Goal: Task Accomplishment & Management: Complete application form

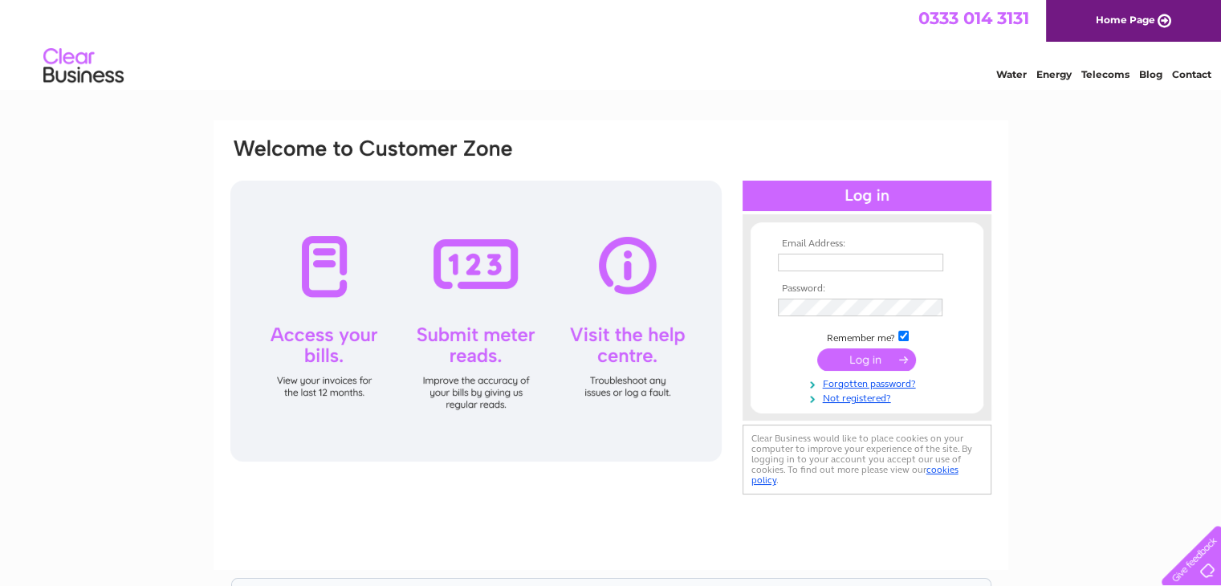
click at [800, 263] on input "text" at bounding box center [860, 263] width 165 height 18
type input "[EMAIL_ADDRESS][DOMAIN_NAME]"
click at [865, 357] on input "submit" at bounding box center [866, 360] width 99 height 22
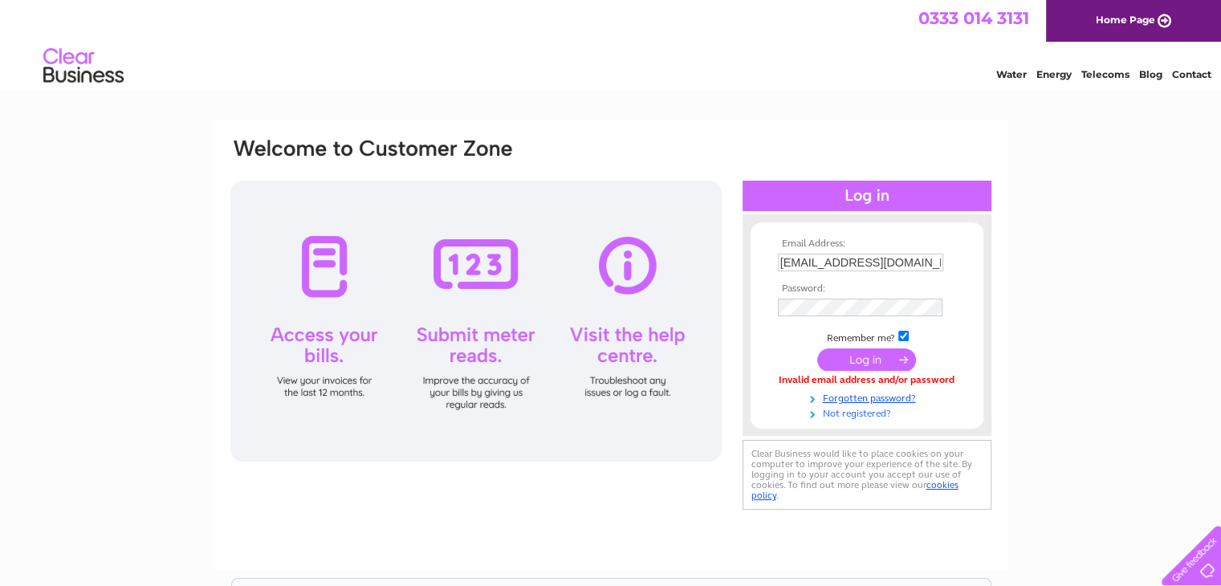
click at [858, 413] on link "Not registered?" at bounding box center [869, 412] width 182 height 15
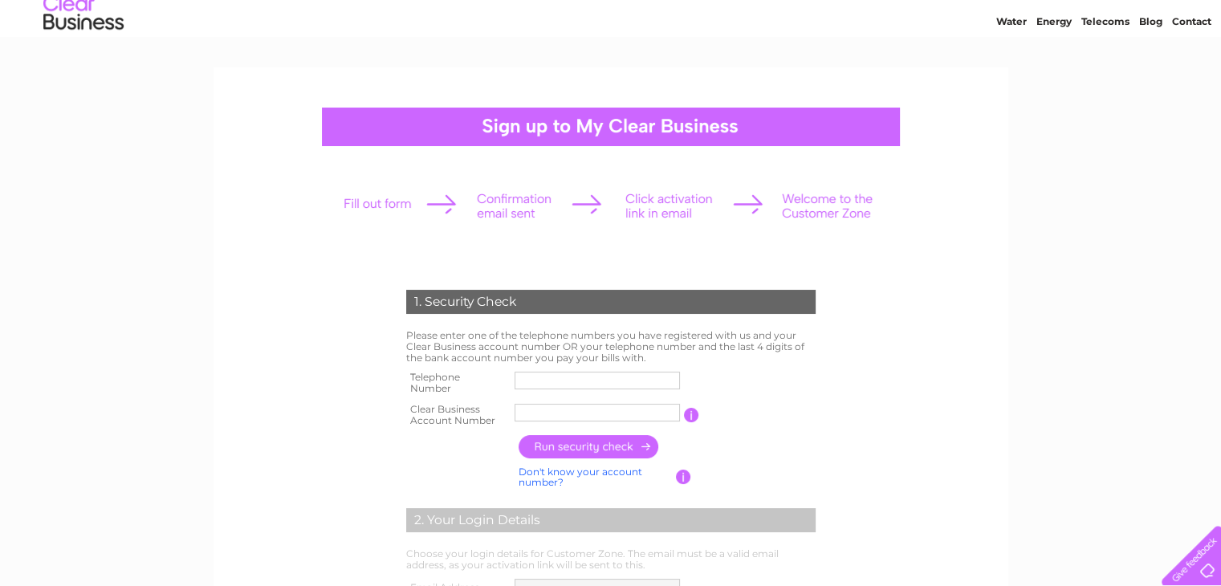
scroll to position [80, 0]
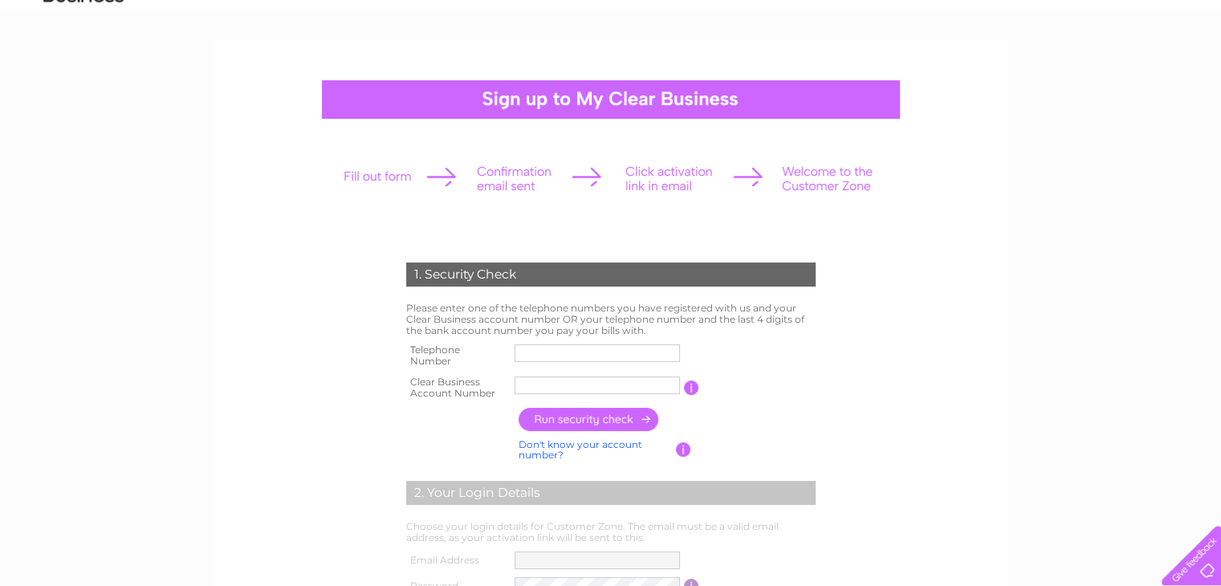
click at [531, 353] on input "text" at bounding box center [597, 353] width 165 height 18
type input "01355263747"
click at [557, 381] on input "text" at bounding box center [597, 386] width 165 height 18
click at [601, 446] on link "Don't know your account number?" at bounding box center [581, 449] width 124 height 23
click at [530, 387] on input "text" at bounding box center [526, 385] width 22 height 19
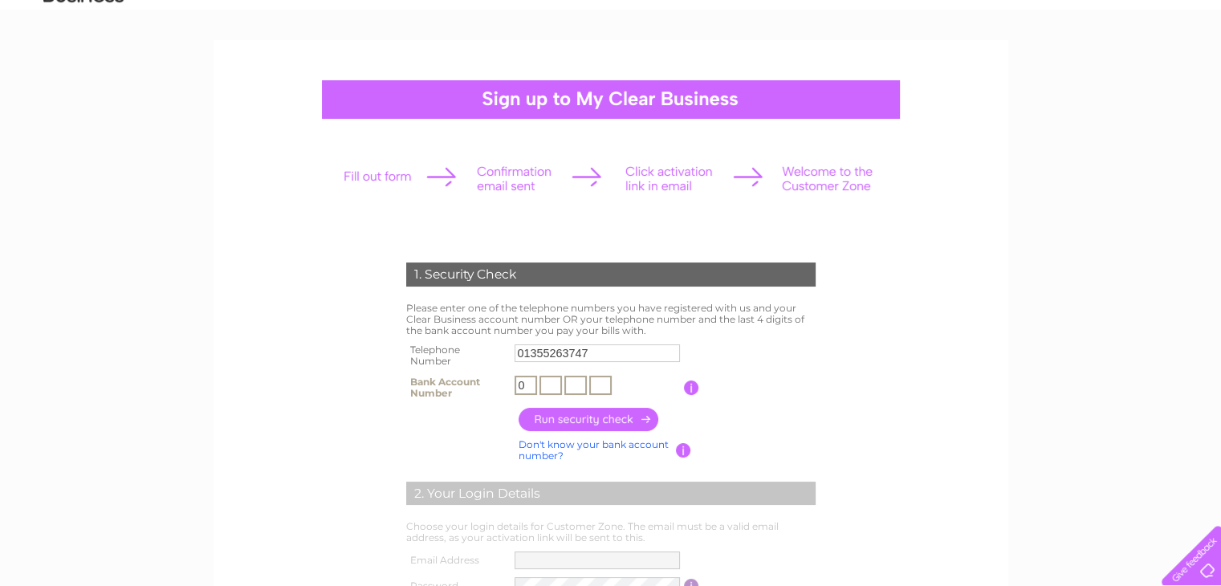
type input "0"
click at [552, 389] on input "text" at bounding box center [550, 385] width 22 height 19
type input "4"
click at [572, 387] on input "text" at bounding box center [575, 385] width 22 height 19
type input "6"
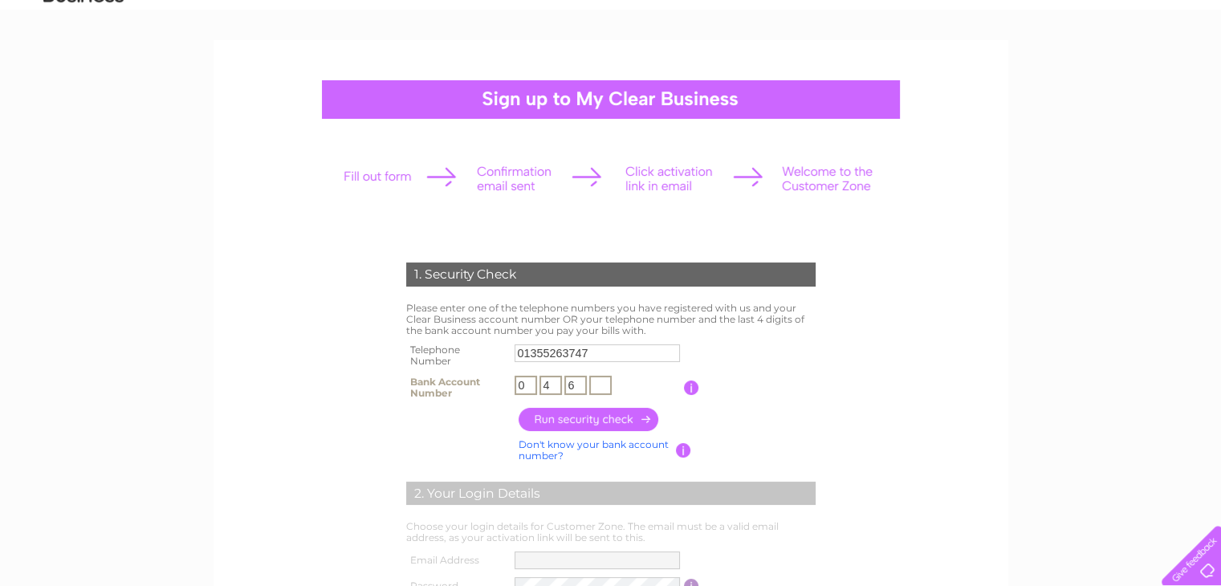
click at [595, 387] on input "text" at bounding box center [600, 385] width 22 height 19
type input "9"
click at [582, 418] on input "button" at bounding box center [589, 419] width 141 height 23
type input "**********"
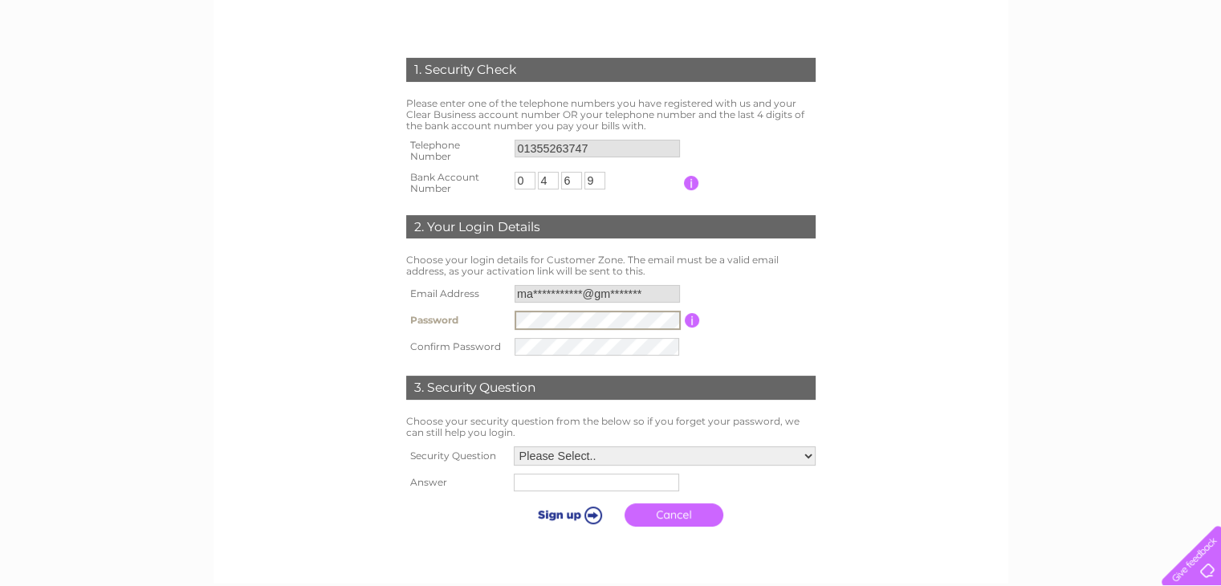
scroll to position [321, 0]
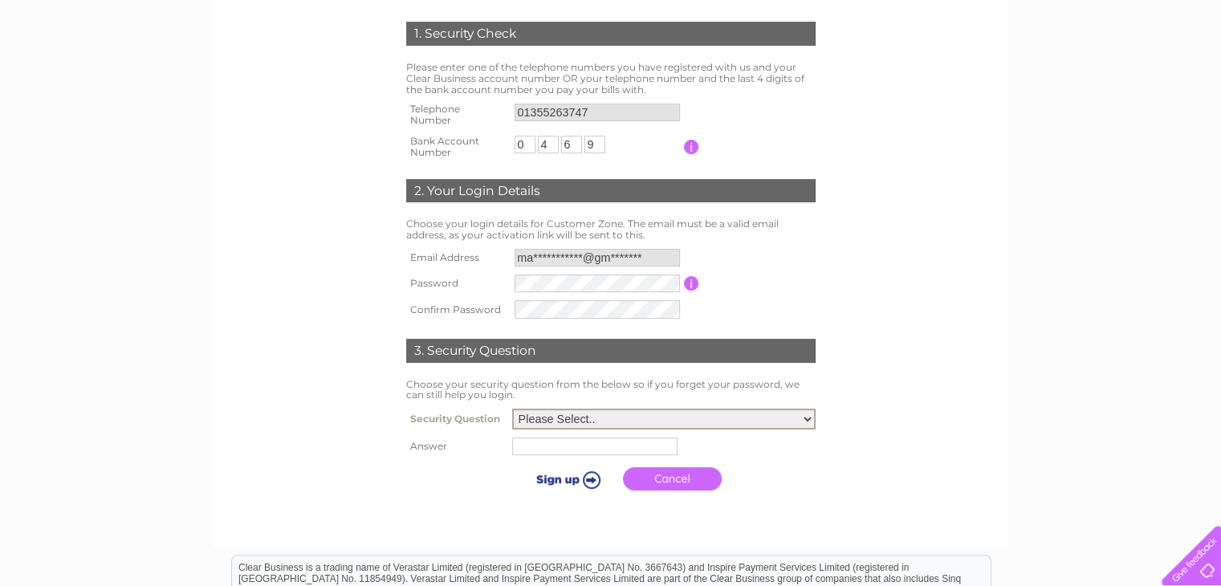
click at [808, 421] on select "Please Select.. In what town or city was your first job? In what town or city d…" at bounding box center [663, 419] width 303 height 21
click at [856, 436] on form "1. Security Check Please enter one of the telephone numbers you have registered…" at bounding box center [611, 260] width 764 height 541
click at [617, 446] on input "text" at bounding box center [597, 445] width 167 height 19
type input "Glasgow"
click at [592, 482] on input "submit" at bounding box center [567, 479] width 99 height 22
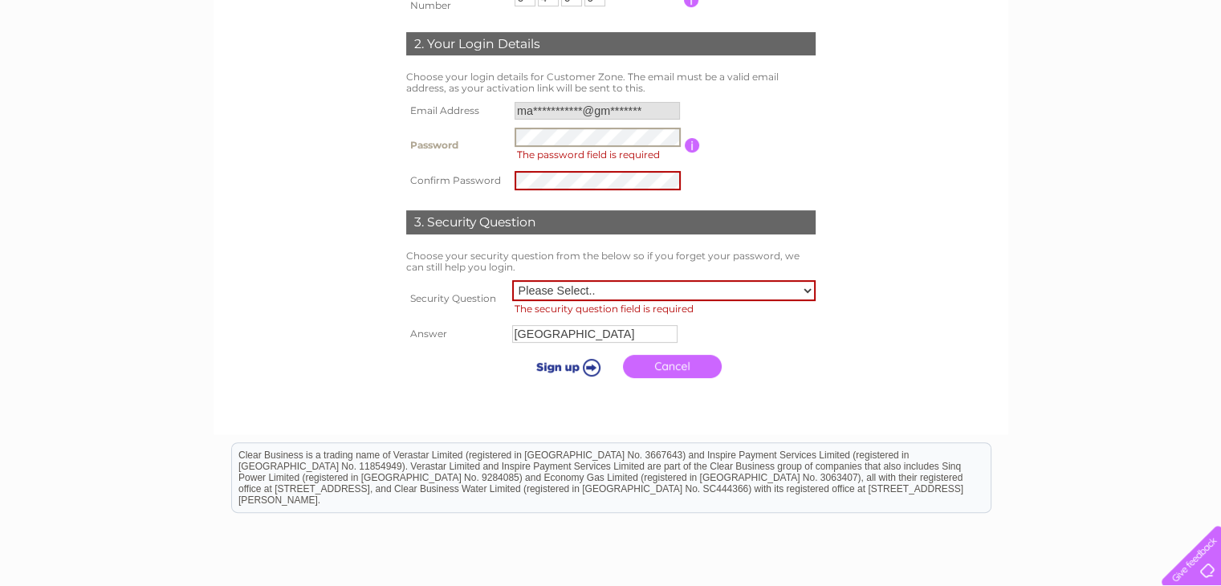
scroll to position [482, 0]
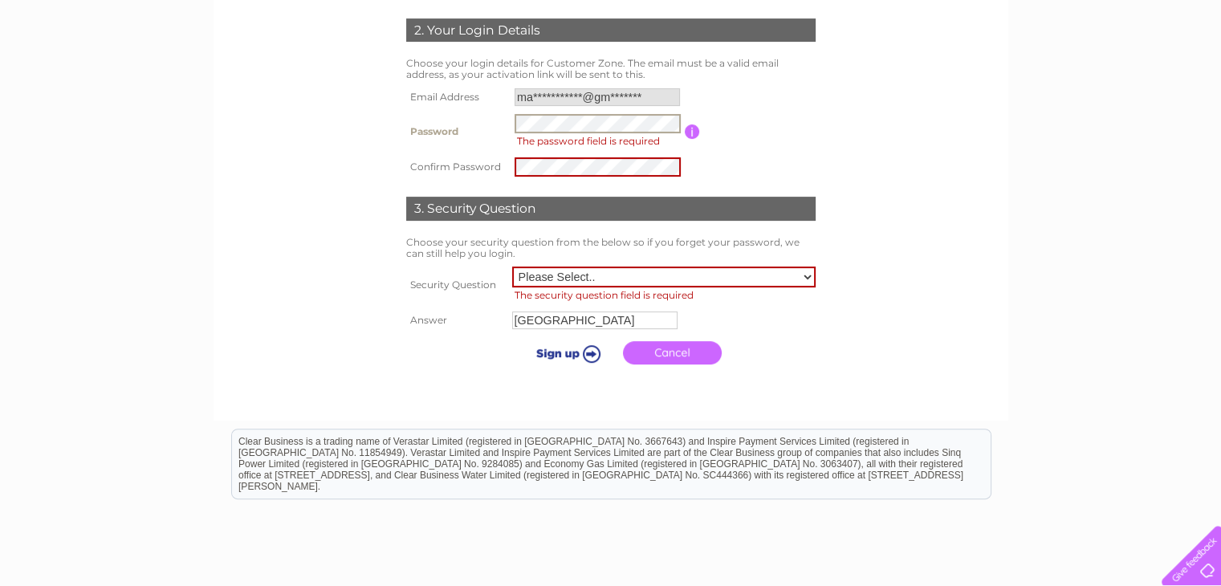
click at [806, 280] on select "Please Select.. In what town or city was your first job? In what town or city d…" at bounding box center [663, 277] width 303 height 21
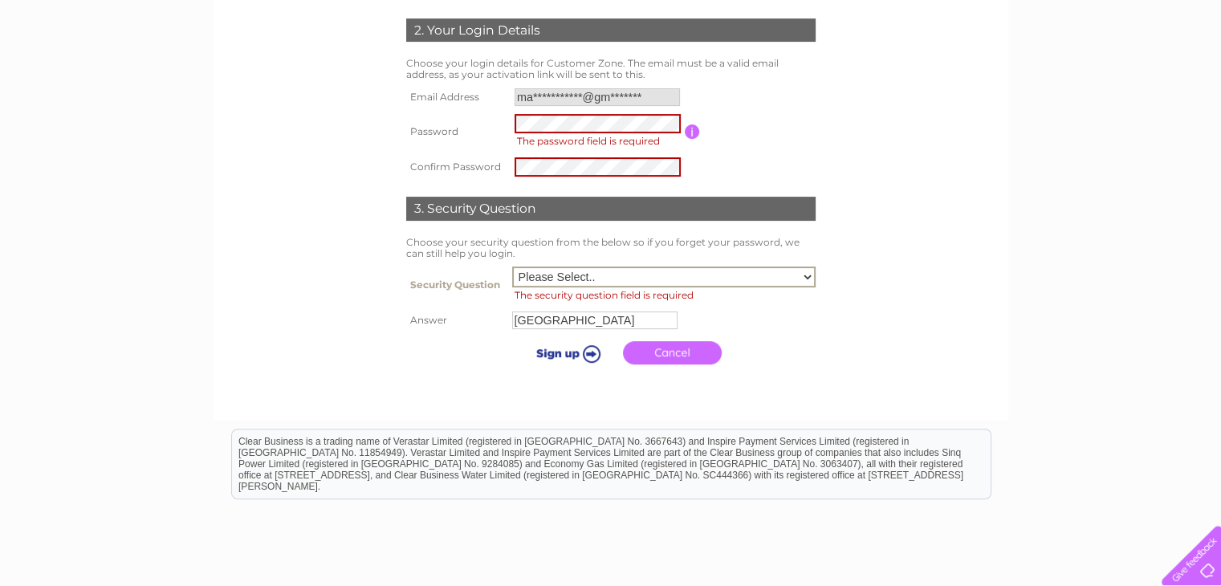
select select "3"
click at [512, 267] on select "Please Select.. In what town or city was your first job? In what town or city d…" at bounding box center [663, 277] width 303 height 21
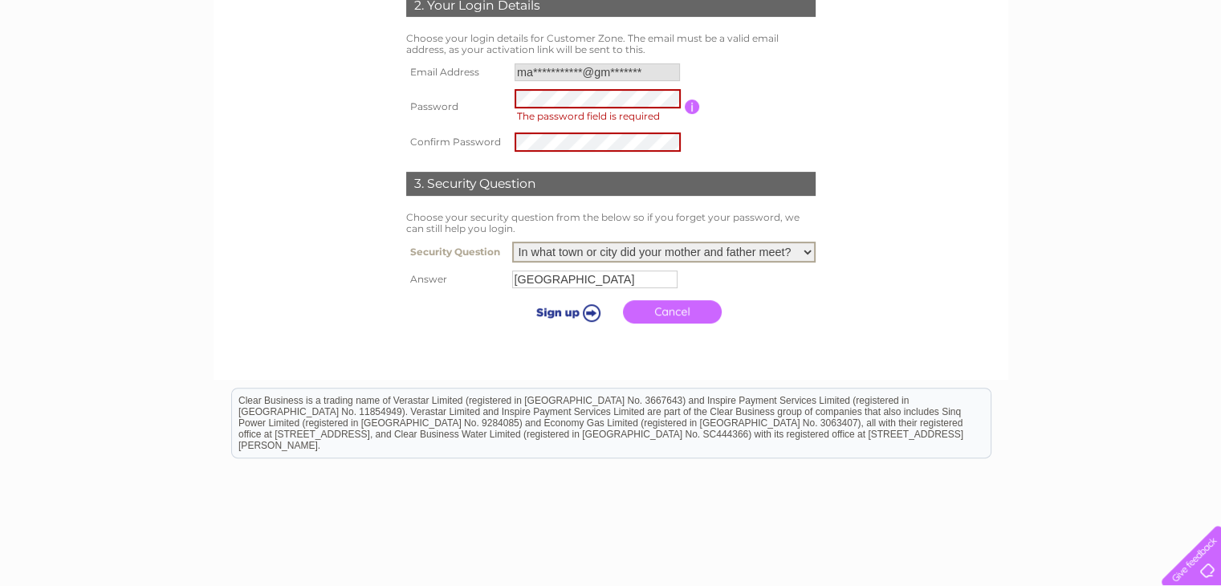
scroll to position [346, 0]
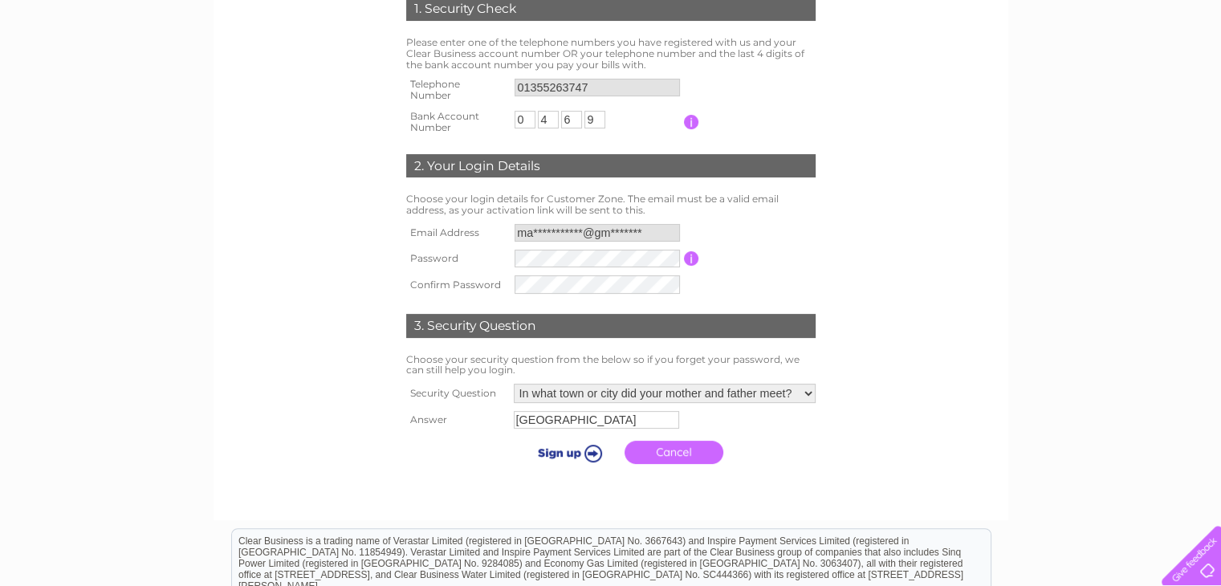
click at [576, 454] on input "submit" at bounding box center [567, 453] width 99 height 22
click at [592, 452] on input "submit" at bounding box center [567, 453] width 99 height 22
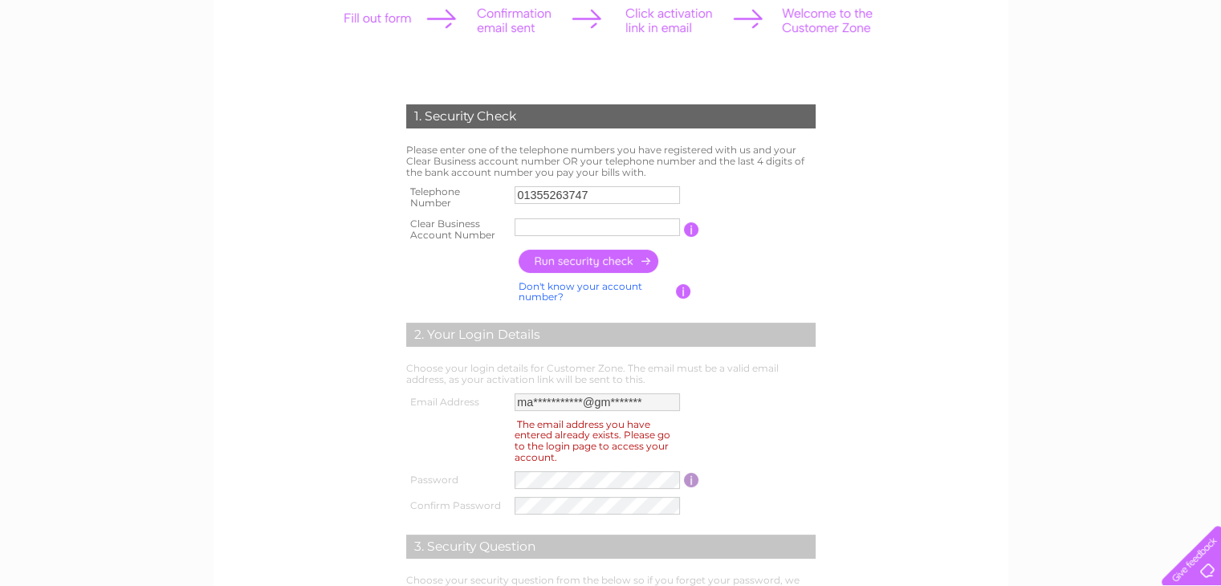
scroll to position [241, 0]
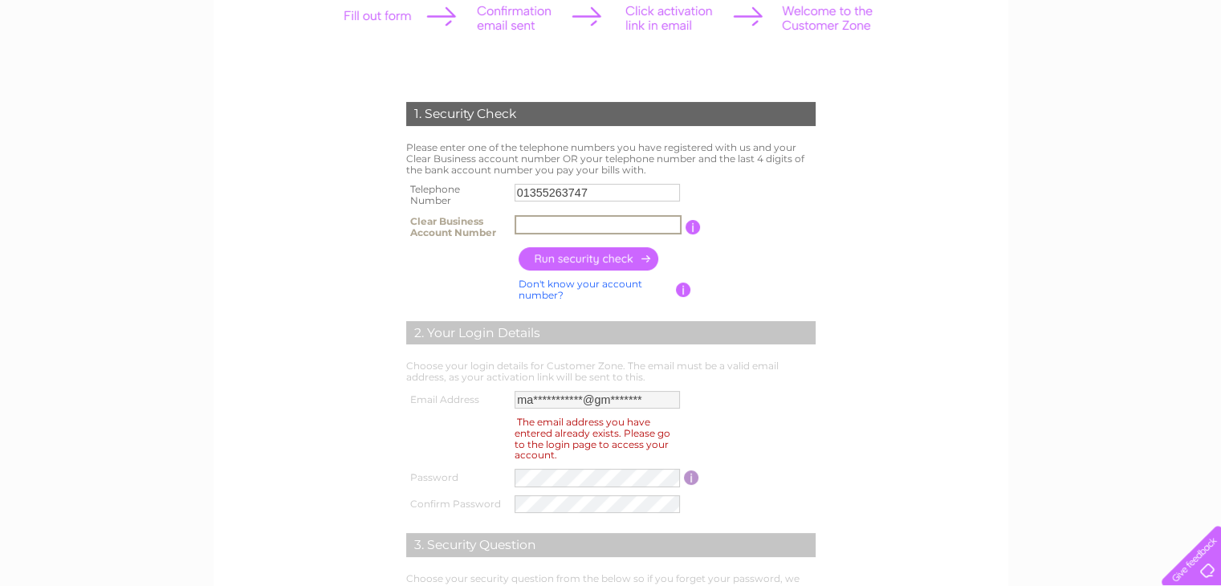
click at [527, 222] on input "text" at bounding box center [598, 224] width 167 height 19
type input "906958"
click at [613, 256] on input "button" at bounding box center [589, 258] width 141 height 23
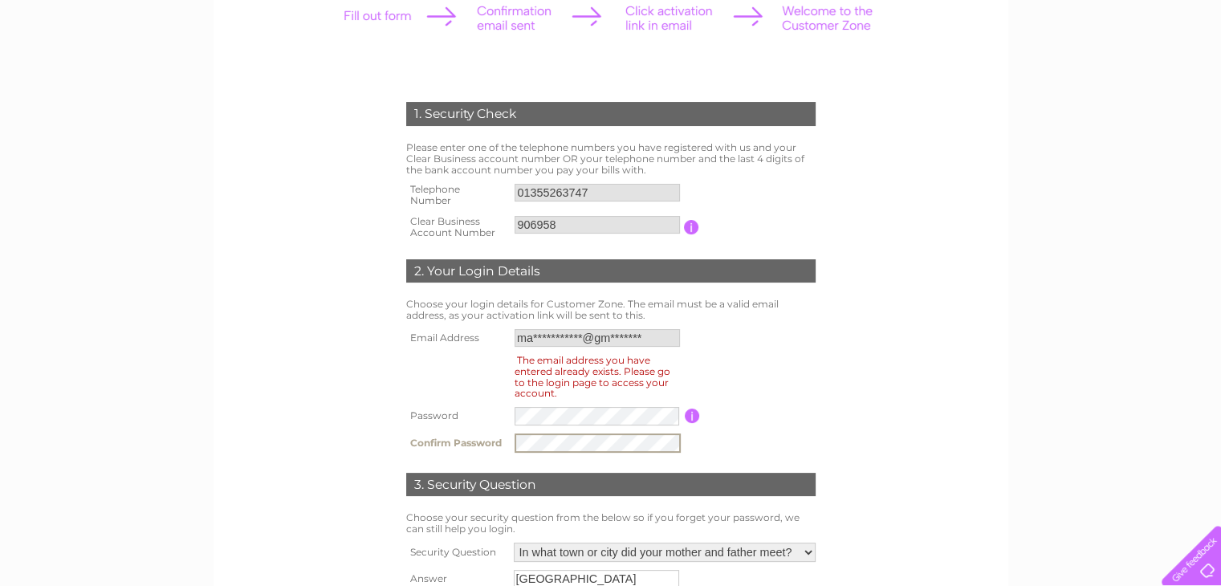
click at [691, 418] on input "button" at bounding box center [692, 416] width 15 height 14
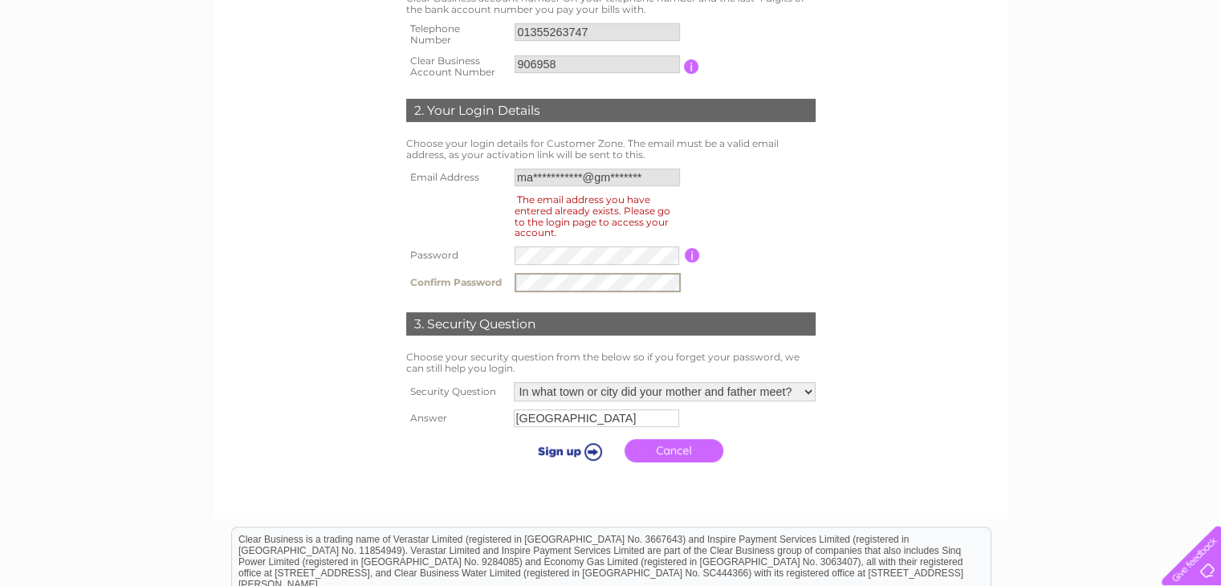
scroll to position [482, 0]
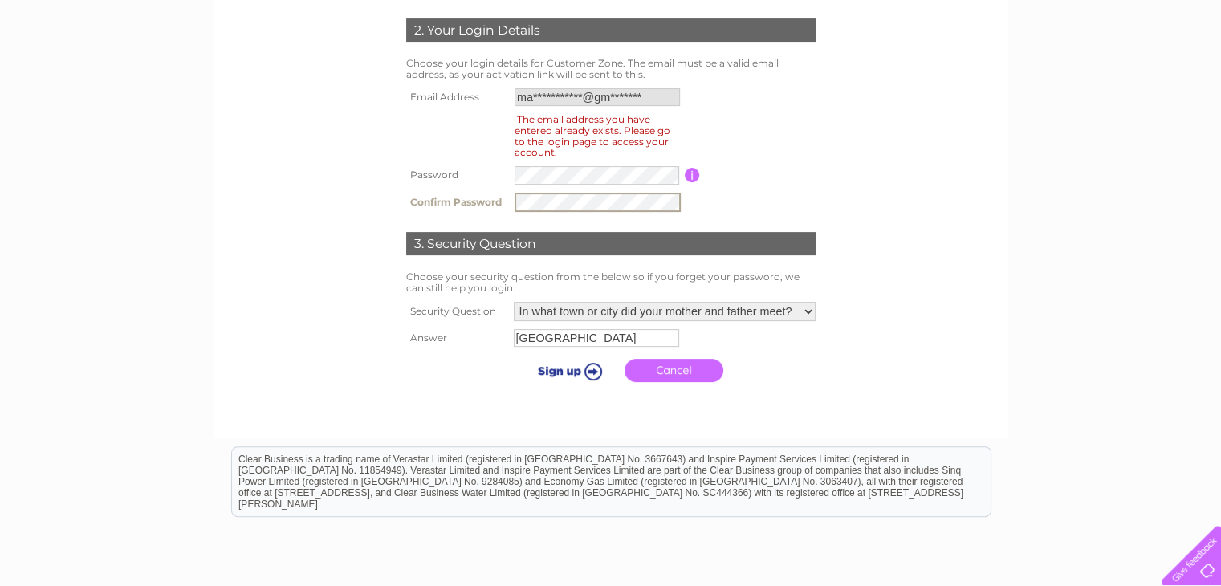
click at [588, 370] on input "submit" at bounding box center [567, 371] width 99 height 22
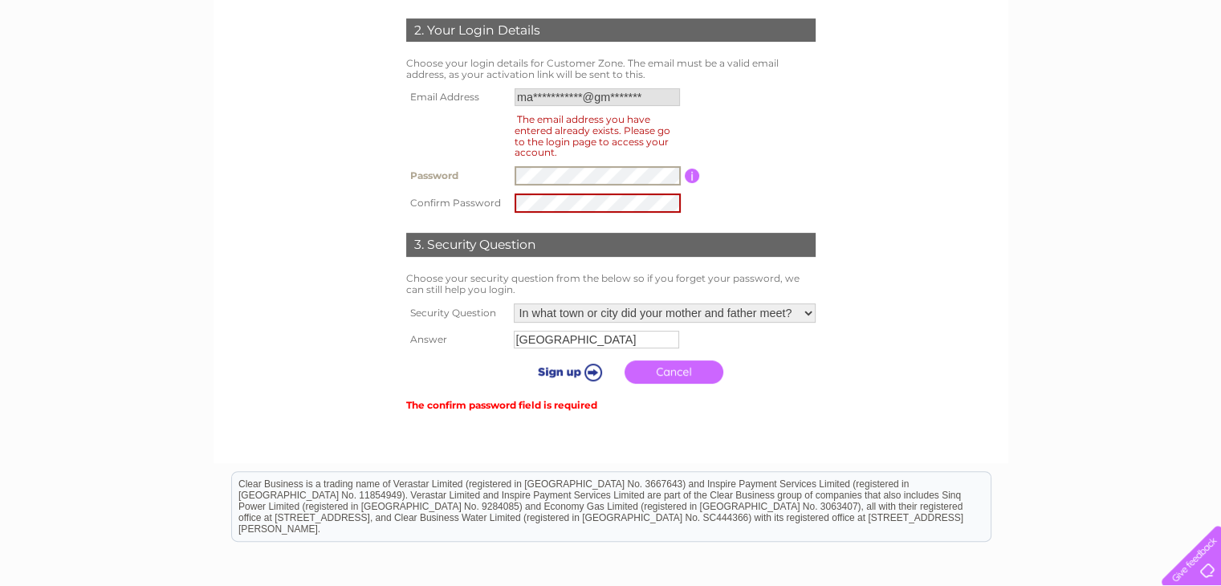
click at [688, 173] on input "button" at bounding box center [692, 176] width 15 height 14
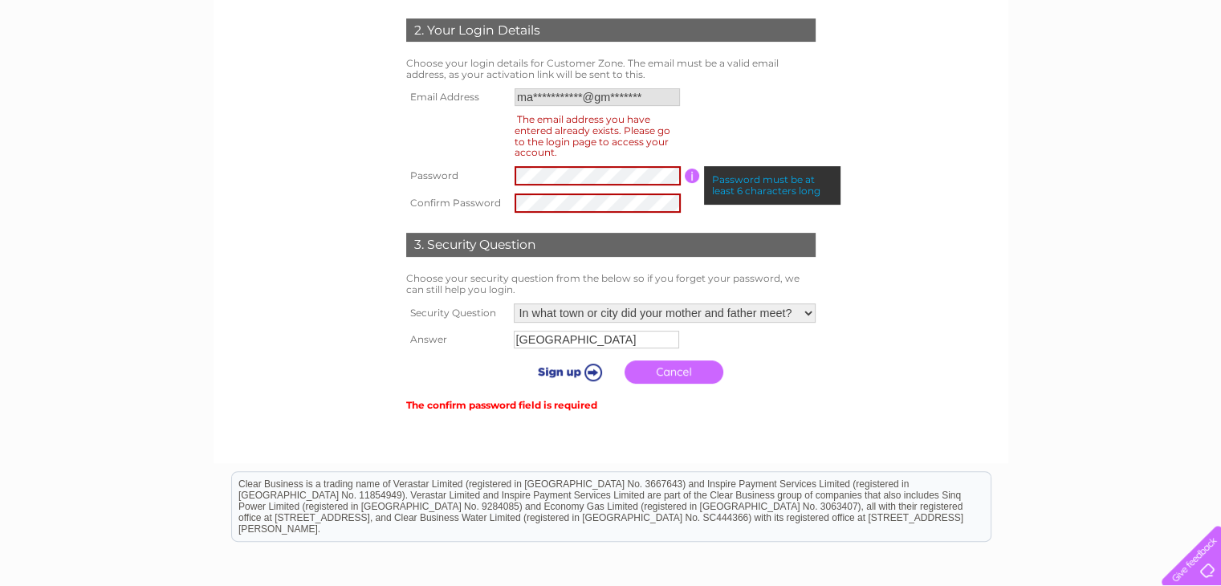
click at [712, 184] on div "Password must be at least 6 characters long" at bounding box center [772, 185] width 136 height 39
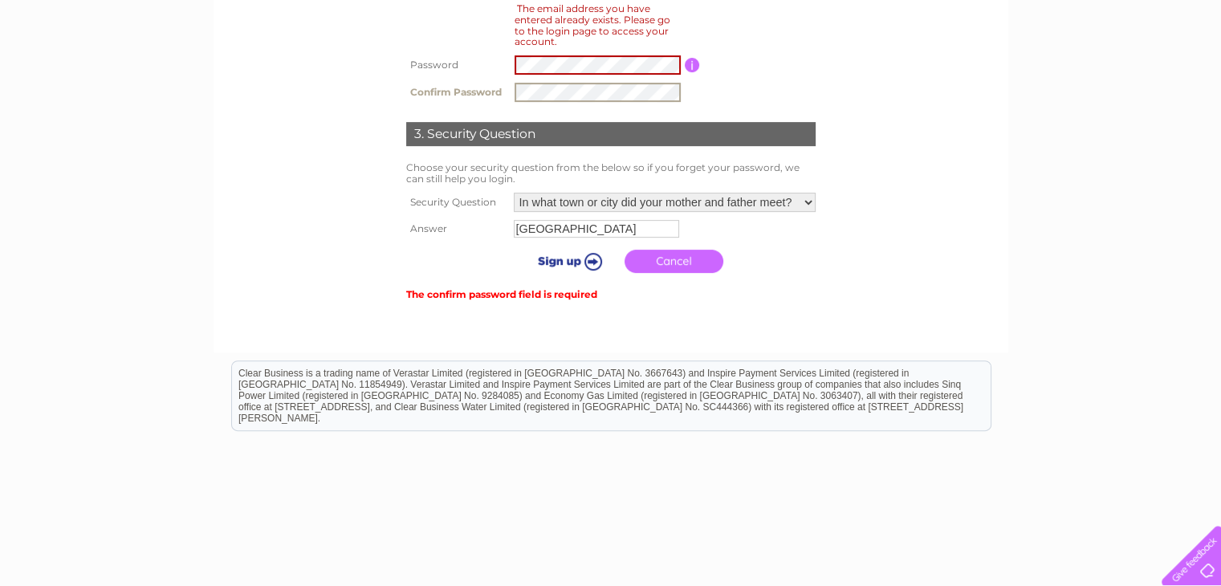
scroll to position [565, 0]
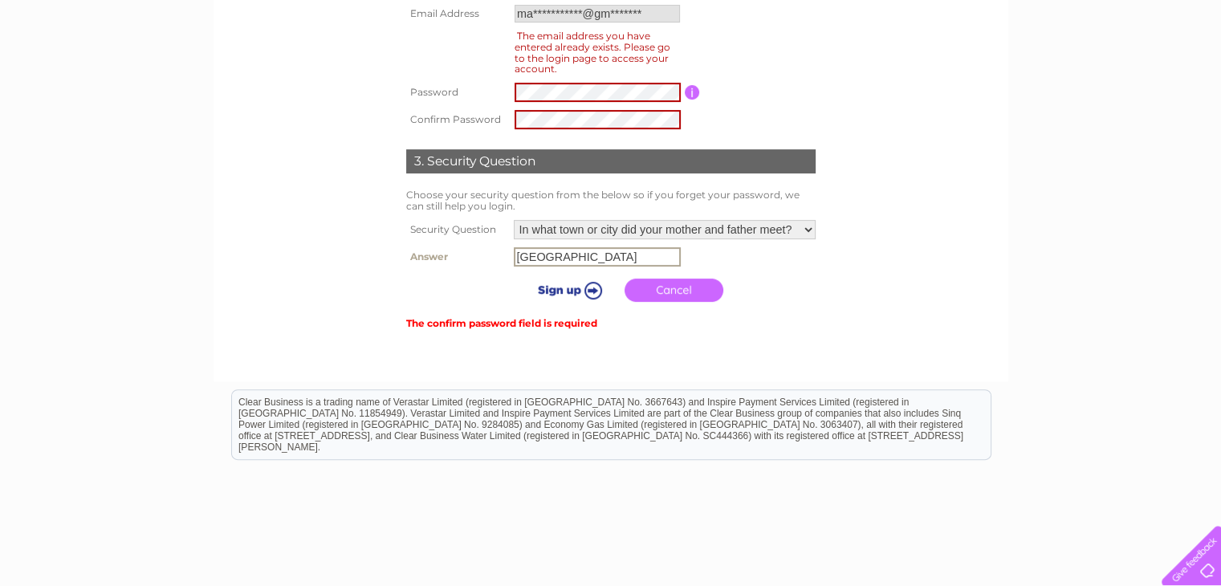
click at [633, 257] on input "Glasgow" at bounding box center [597, 256] width 167 height 19
type input "G"
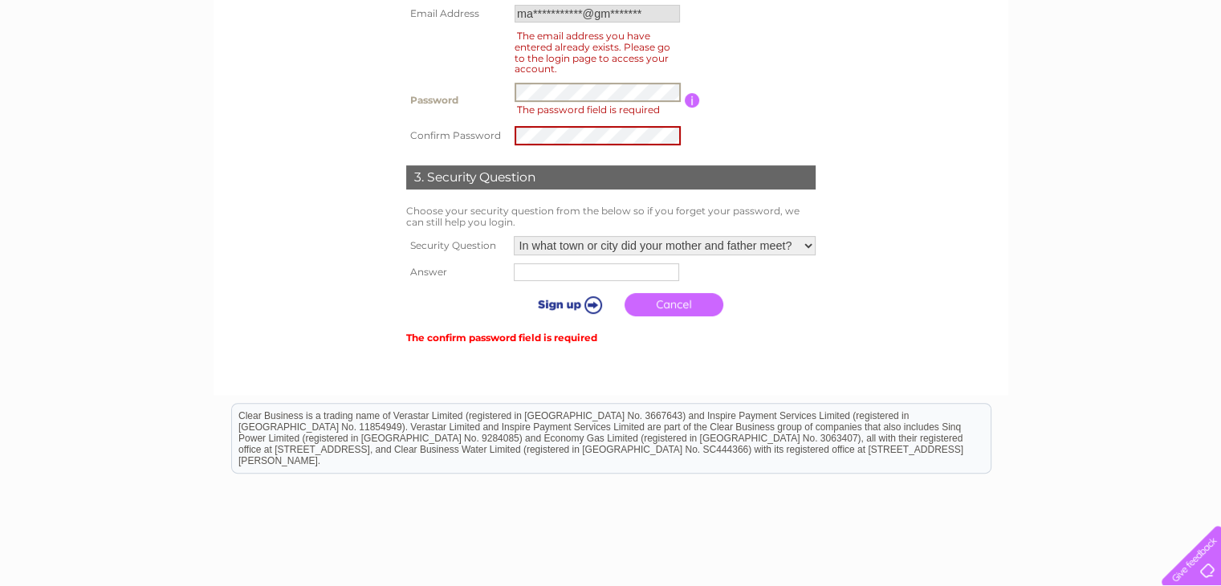
click at [653, 14] on input "**********" at bounding box center [597, 14] width 165 height 18
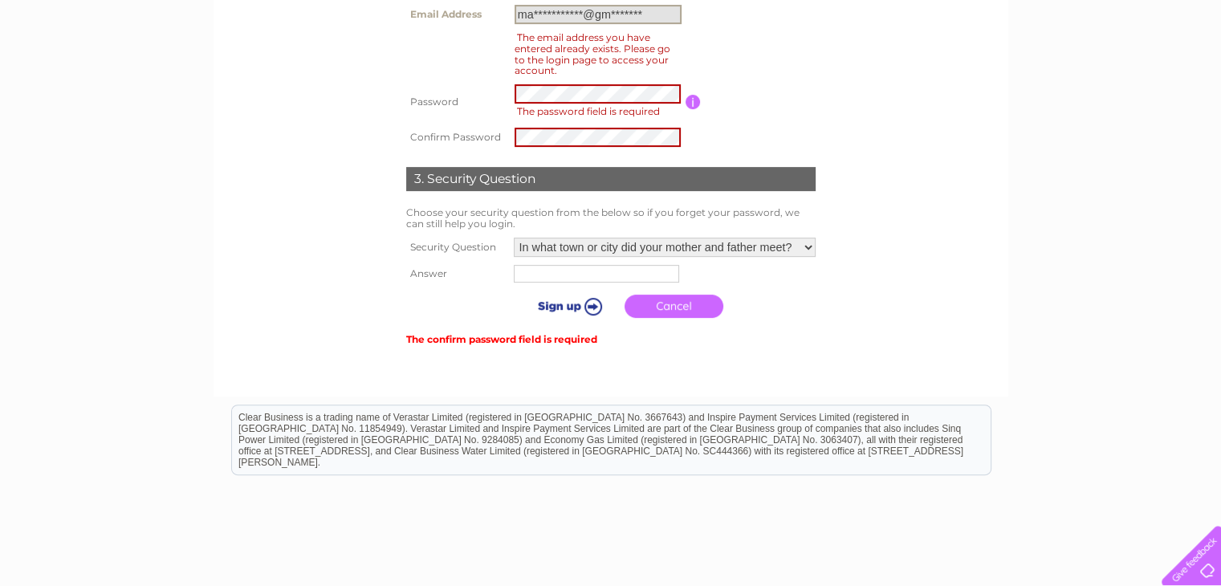
click at [653, 14] on input "**********" at bounding box center [598, 14] width 167 height 19
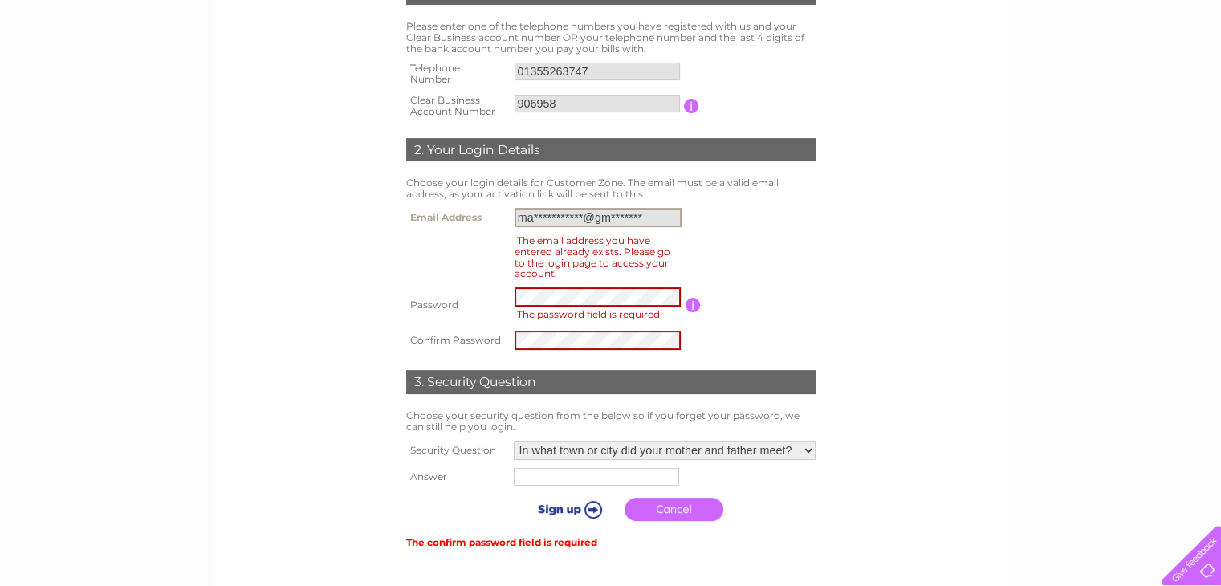
scroll to position [324, 0]
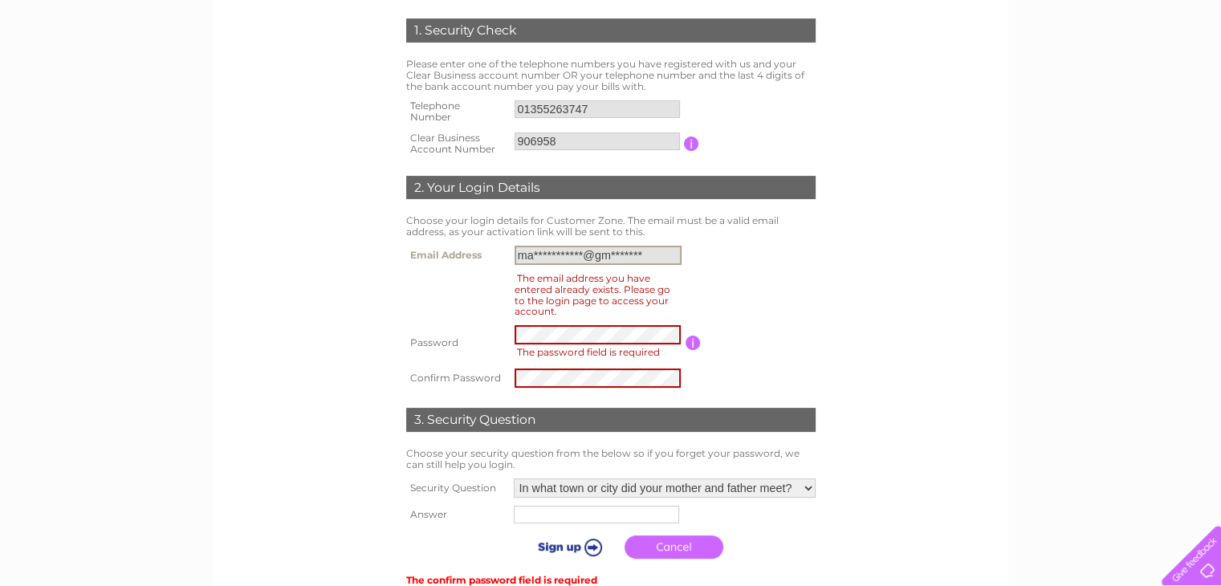
click at [584, 145] on input "906958" at bounding box center [597, 141] width 165 height 18
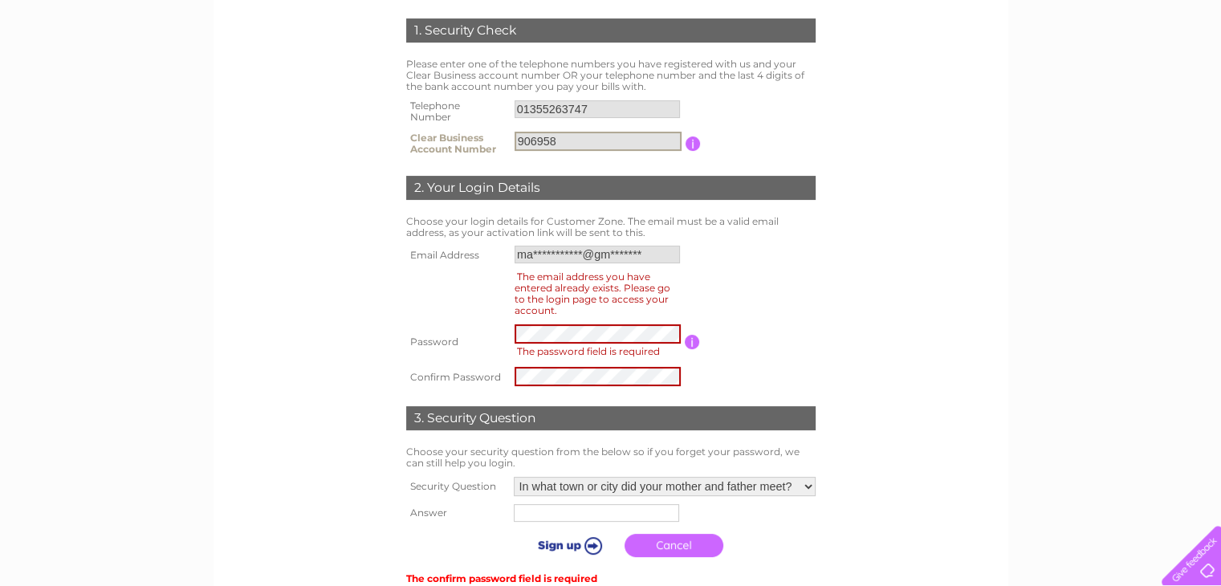
click at [584, 136] on input "906958" at bounding box center [598, 141] width 167 height 19
click at [598, 100] on input "01355263747" at bounding box center [598, 109] width 167 height 19
click at [888, 64] on form "1. Security Check Please enter one of the telephone numbers you have registered…" at bounding box center [611, 303] width 764 height 634
